Goal: Task Accomplishment & Management: Use online tool/utility

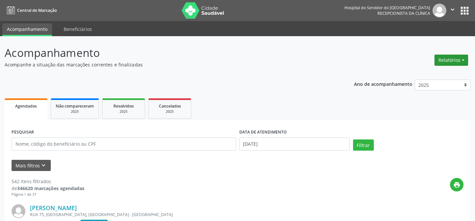
click at [450, 56] on button "Relatórios" at bounding box center [451, 60] width 34 height 11
click at [432, 74] on link "Agendamentos" at bounding box center [432, 74] width 71 height 9
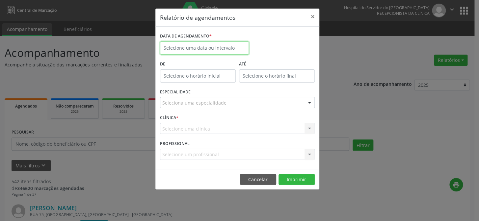
click at [197, 48] on input "text" at bounding box center [204, 48] width 89 height 13
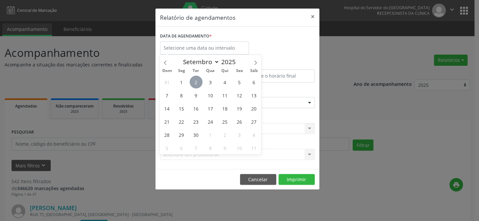
click at [194, 82] on span "2" at bounding box center [196, 82] width 13 height 13
type input "[DATE]"
click at [194, 82] on span "2" at bounding box center [196, 82] width 13 height 13
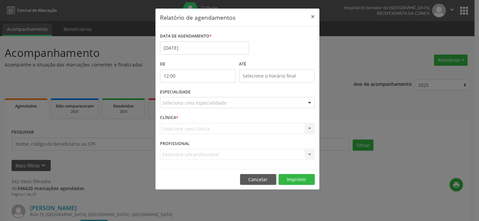
click at [186, 76] on input "12:00" at bounding box center [198, 76] width 76 height 13
click at [207, 95] on span at bounding box center [207, 93] width 5 height 7
type input "11:00"
type input "11"
click at [207, 95] on span at bounding box center [207, 93] width 5 height 7
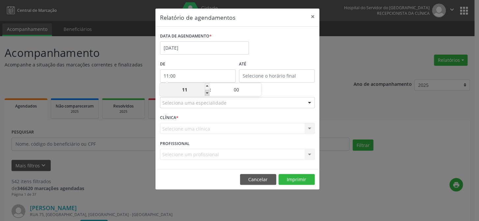
type input "10:00"
type input "10"
click at [207, 95] on span at bounding box center [207, 93] width 5 height 7
type input "09:00"
type input "09"
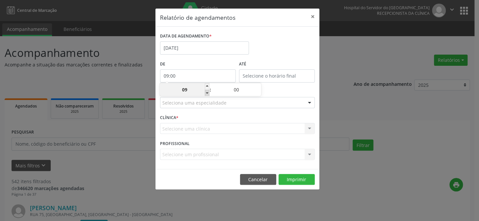
click at [207, 95] on span at bounding box center [207, 93] width 5 height 7
type input "08:00"
type input "08"
click at [207, 95] on span at bounding box center [207, 93] width 5 height 7
type input "07:00"
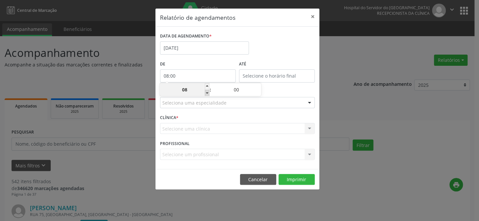
type input "07"
click at [263, 75] on input "12:00" at bounding box center [277, 76] width 76 height 13
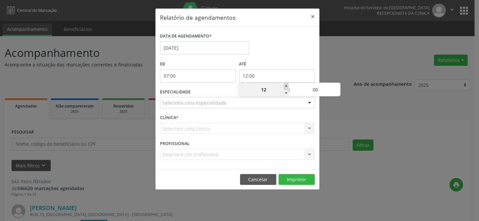
click at [286, 88] on span at bounding box center [286, 86] width 5 height 7
type input "13:00"
type input "13"
click at [286, 88] on span at bounding box center [286, 86] width 5 height 7
type input "14:00"
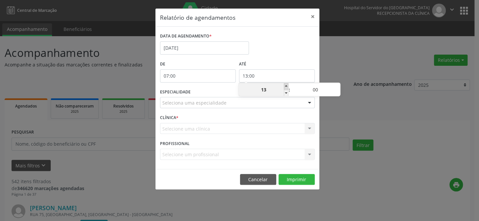
type input "14"
click at [286, 88] on span at bounding box center [286, 86] width 5 height 7
type input "15:00"
type input "15"
click at [286, 88] on span at bounding box center [286, 86] width 5 height 7
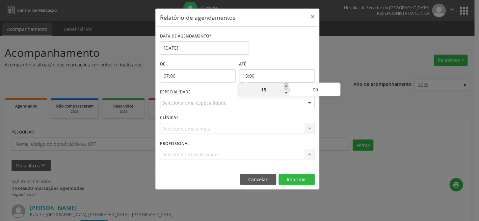
type input "16:00"
type input "16"
click at [286, 88] on span at bounding box center [286, 86] width 5 height 7
type input "17:00"
type input "17"
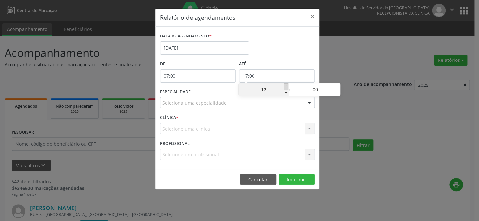
click at [286, 88] on span at bounding box center [286, 86] width 5 height 7
type input "18:00"
type input "18"
click at [286, 88] on span at bounding box center [286, 86] width 5 height 7
type input "19:00"
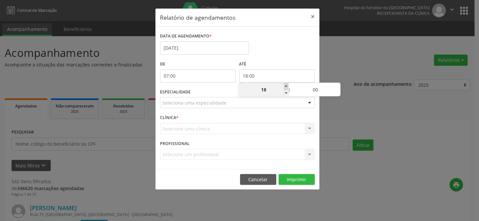
type input "19"
click at [286, 88] on span at bounding box center [286, 86] width 5 height 7
type input "20:00"
type input "20"
click at [309, 102] on div at bounding box center [310, 103] width 10 height 11
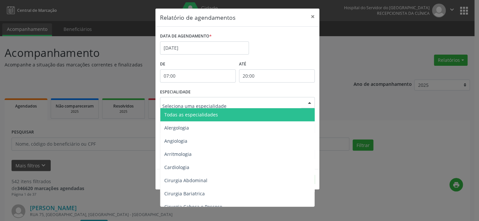
click at [295, 115] on span "Todas as especialidades" at bounding box center [237, 114] width 155 height 13
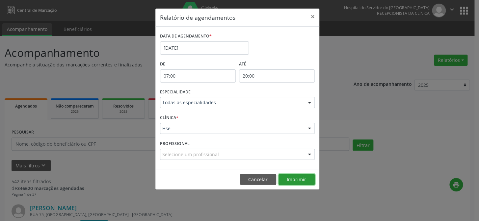
click at [300, 178] on button "Imprimir" at bounding box center [297, 179] width 36 height 11
